Goal: Transaction & Acquisition: Purchase product/service

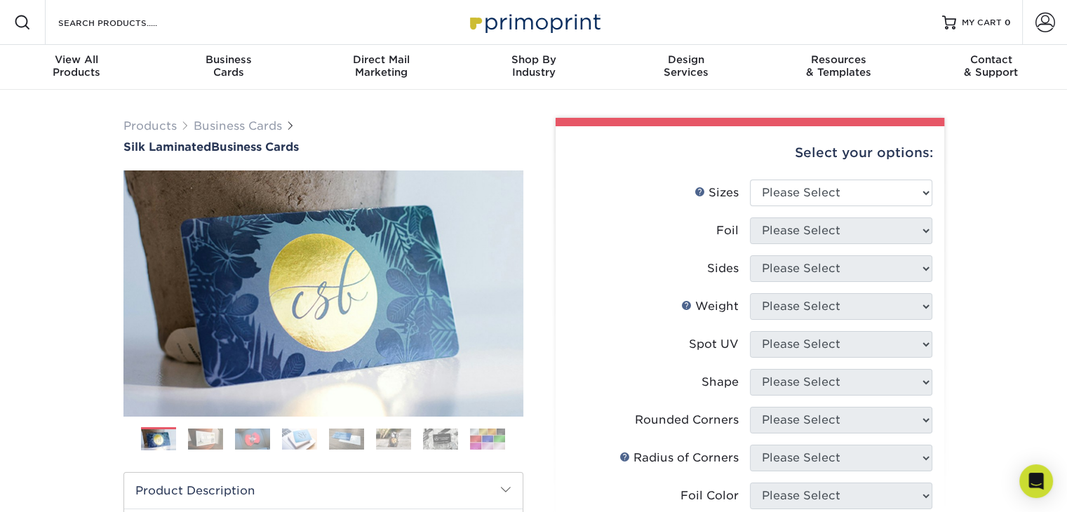
click at [440, 434] on img at bounding box center [440, 438] width 35 height 21
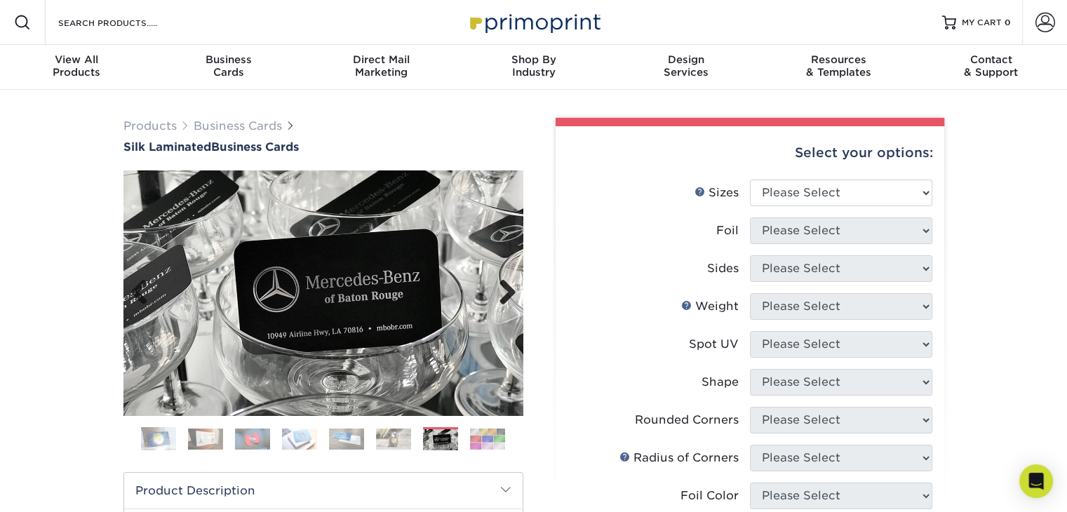
click at [511, 285] on link "Next" at bounding box center [502, 293] width 28 height 28
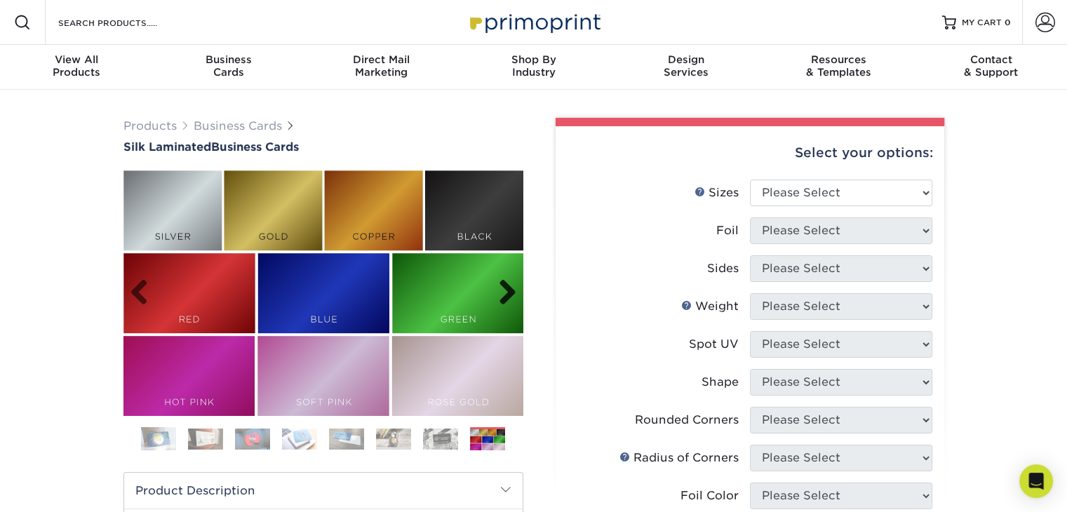
click at [511, 285] on link "Next" at bounding box center [502, 293] width 28 height 28
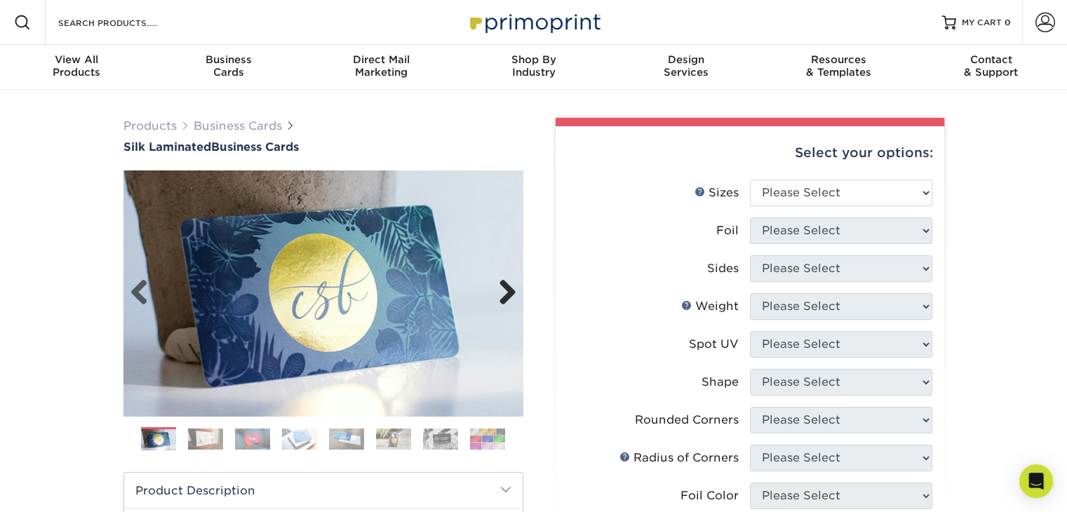
click at [511, 285] on link "Next" at bounding box center [502, 293] width 28 height 28
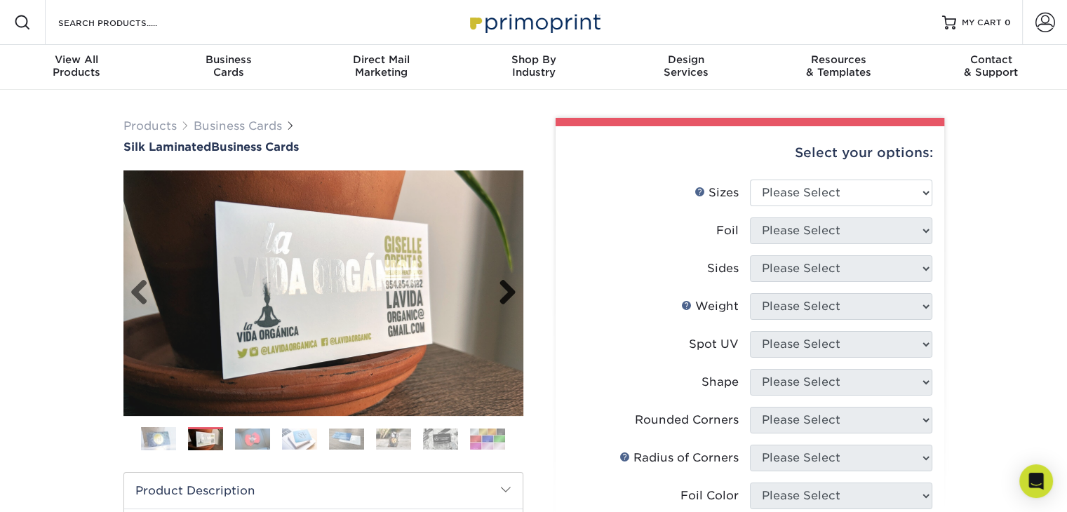
click at [511, 285] on link "Next" at bounding box center [502, 293] width 28 height 28
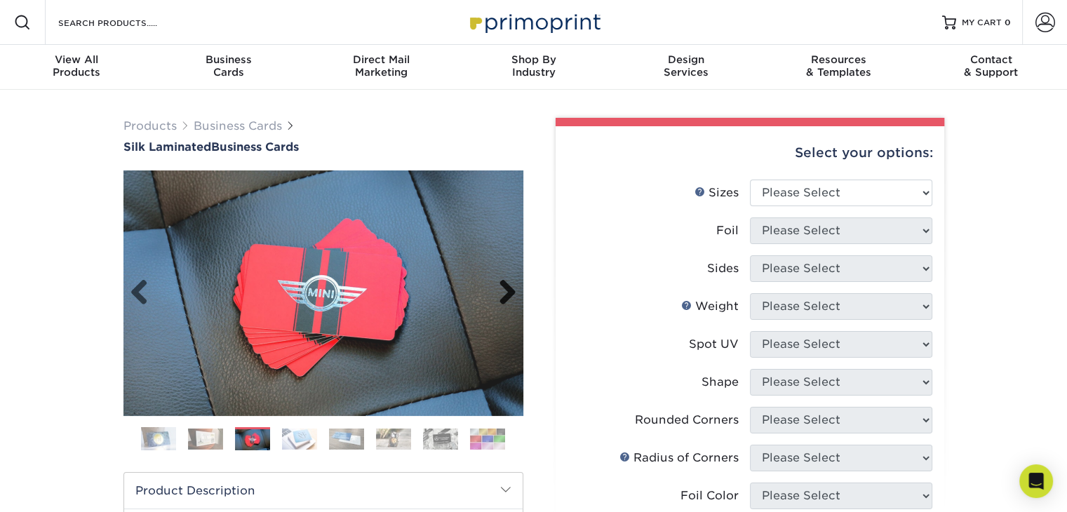
click at [511, 285] on link "Next" at bounding box center [502, 293] width 28 height 28
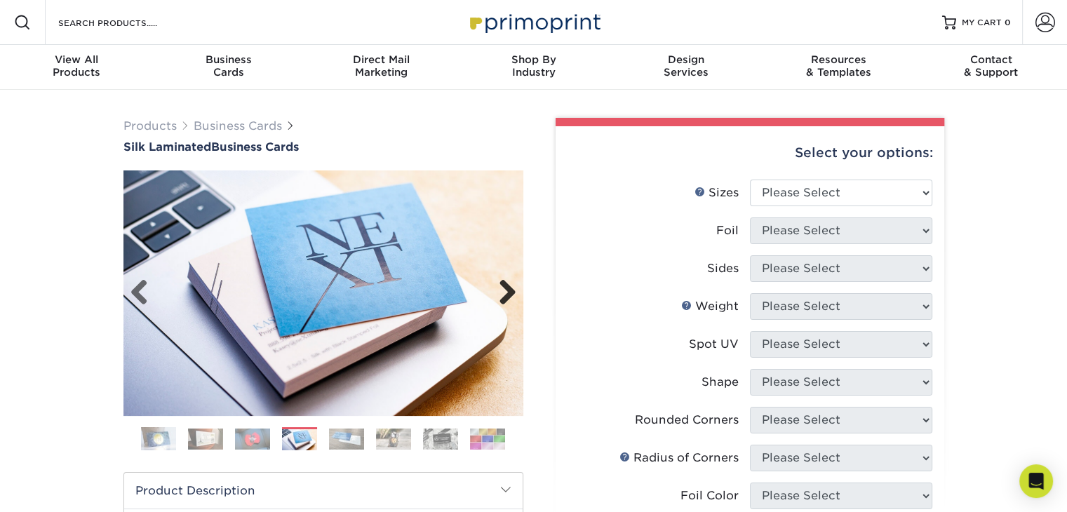
click at [511, 285] on link "Next" at bounding box center [502, 293] width 28 height 28
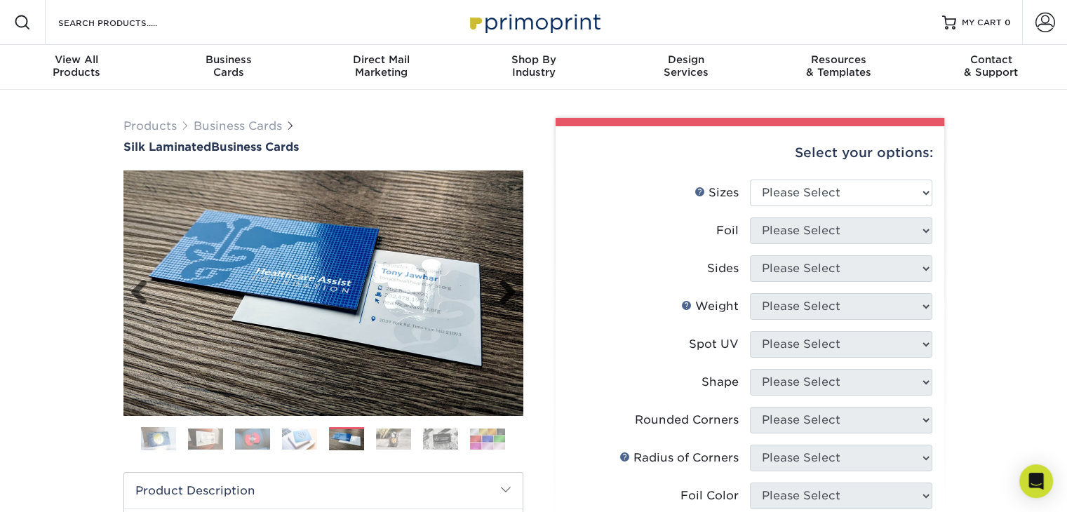
click at [511, 285] on link "Next" at bounding box center [502, 293] width 28 height 28
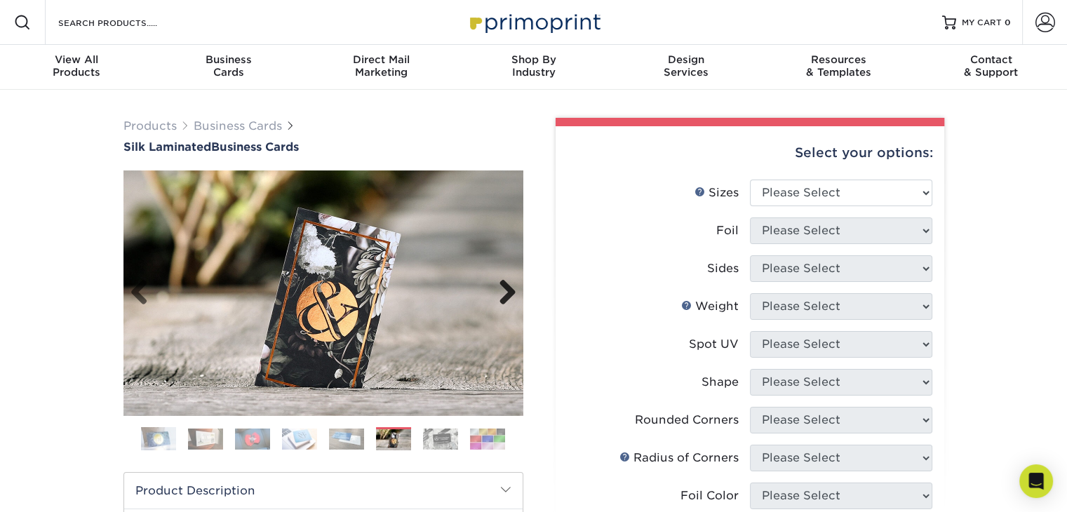
click at [511, 285] on link "Next" at bounding box center [502, 293] width 28 height 28
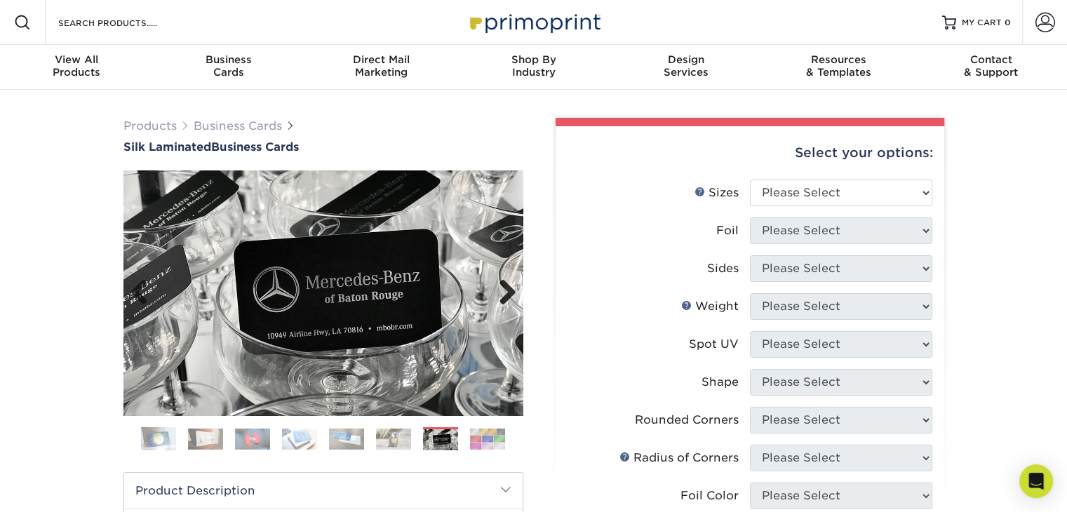
click at [511, 285] on link "Next" at bounding box center [502, 293] width 28 height 28
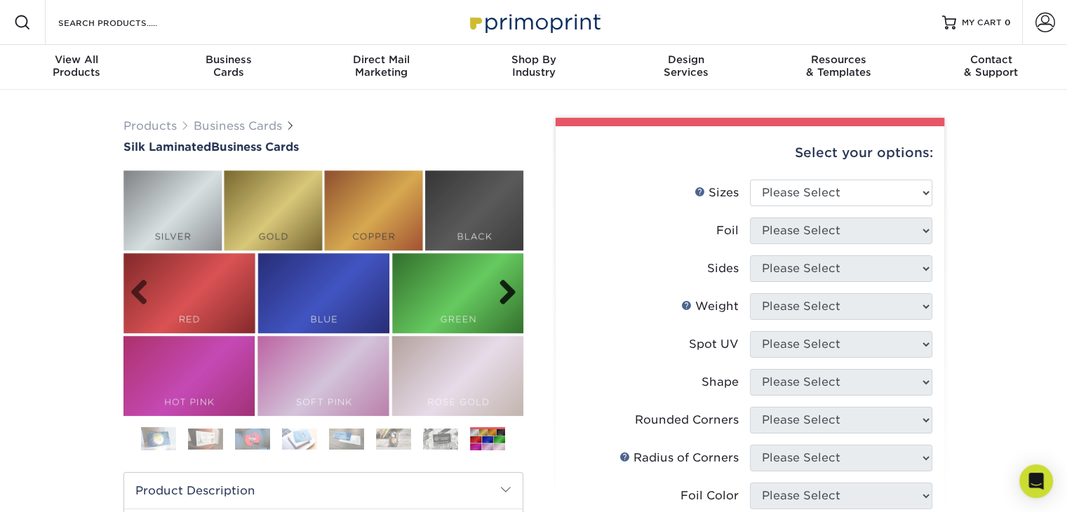
click at [511, 285] on link "Next" at bounding box center [502, 293] width 28 height 28
